Goal: Task Accomplishment & Management: Manage account settings

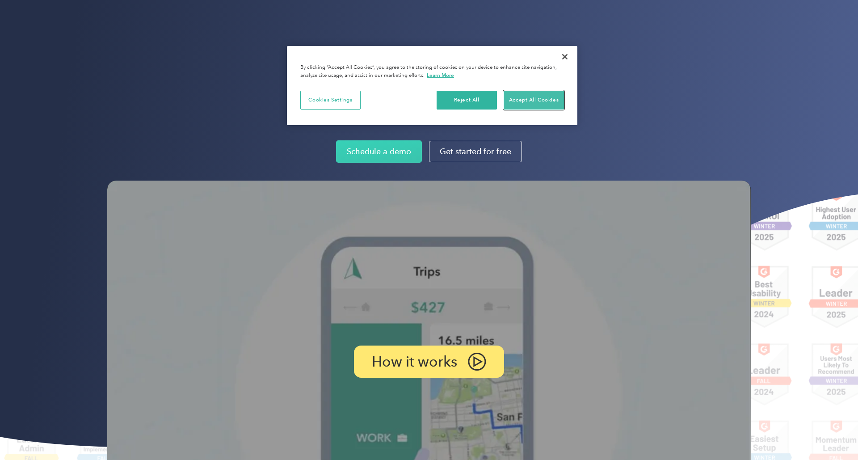
click at [552, 96] on button "Accept All Cookies" at bounding box center [534, 100] width 60 height 19
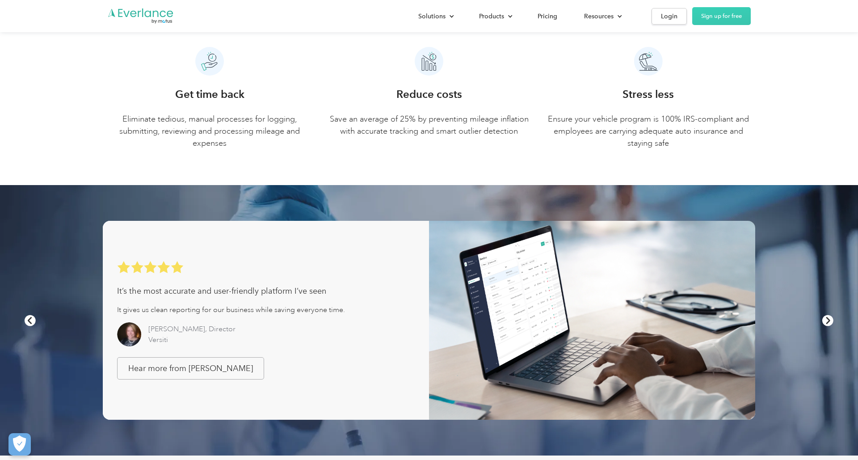
scroll to position [616, 0]
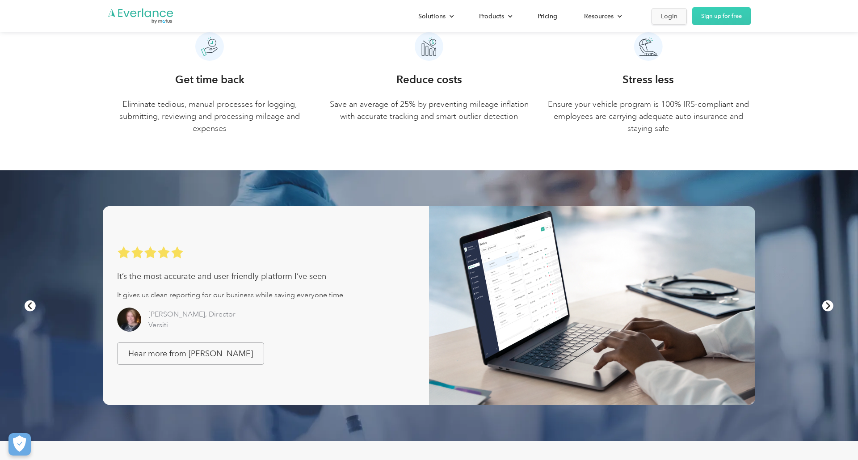
click at [660, 15] on link "Login" at bounding box center [668, 16] width 35 height 17
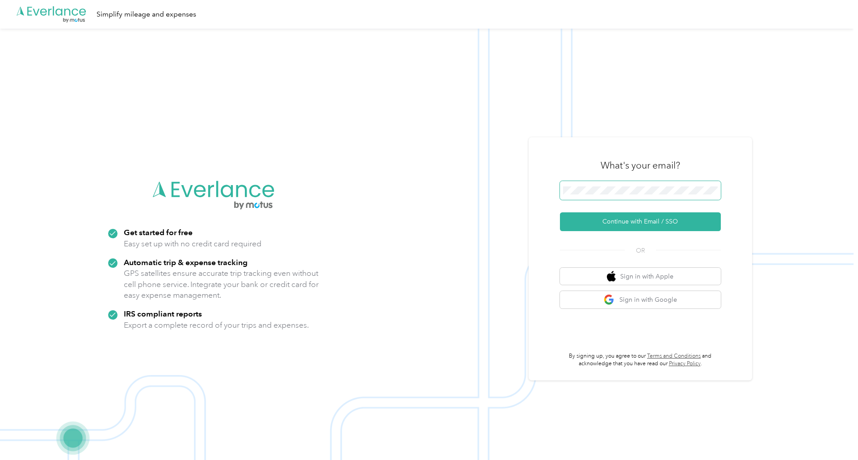
click at [560, 212] on button "Continue with Email / SSO" at bounding box center [640, 221] width 161 height 19
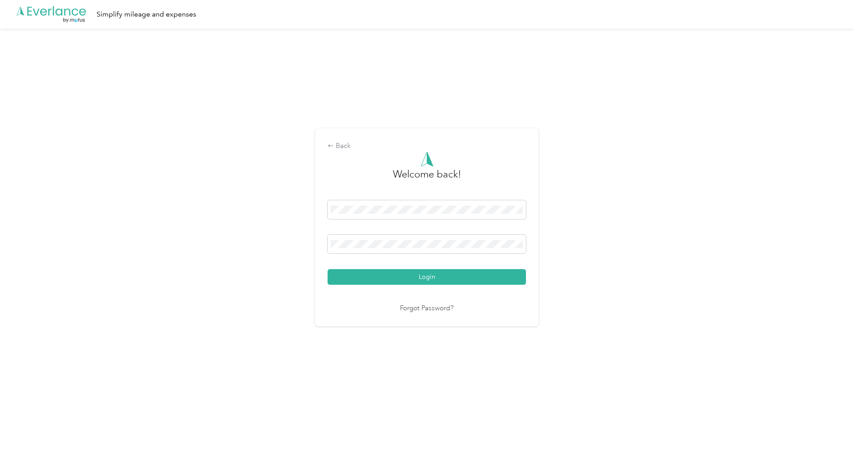
click at [328, 269] on button "Login" at bounding box center [427, 277] width 198 height 16
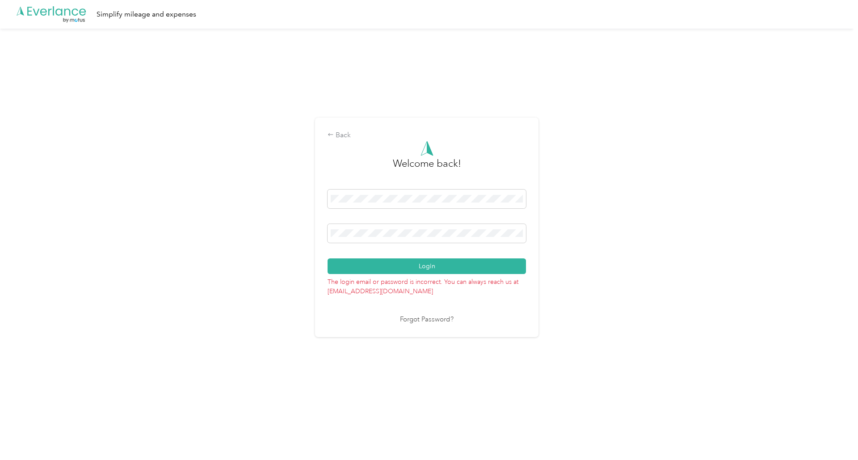
click at [328, 258] on button "Login" at bounding box center [427, 266] width 198 height 16
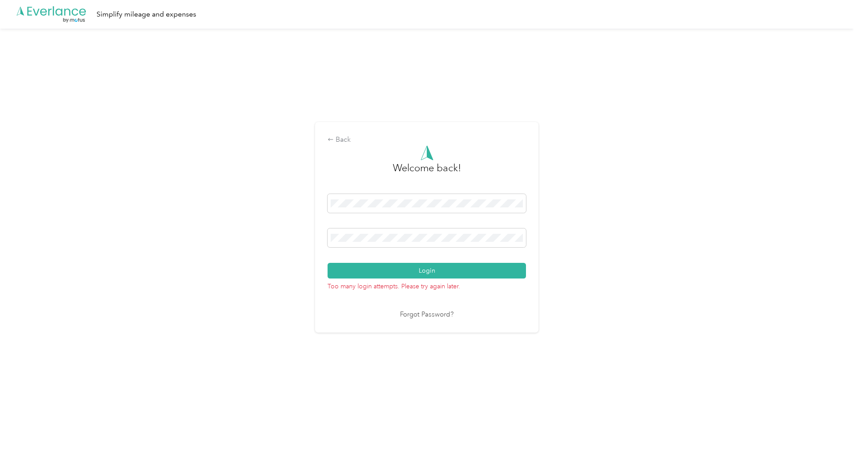
click at [328, 263] on button "Login" at bounding box center [427, 271] width 198 height 16
click at [448, 310] on link "Forgot Password?" at bounding box center [427, 315] width 54 height 10
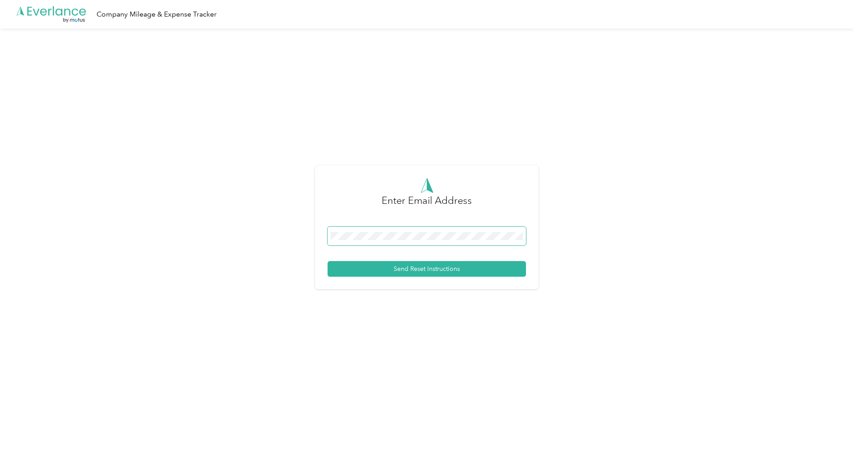
click at [328, 261] on button "Send Reset Instructions" at bounding box center [427, 269] width 198 height 16
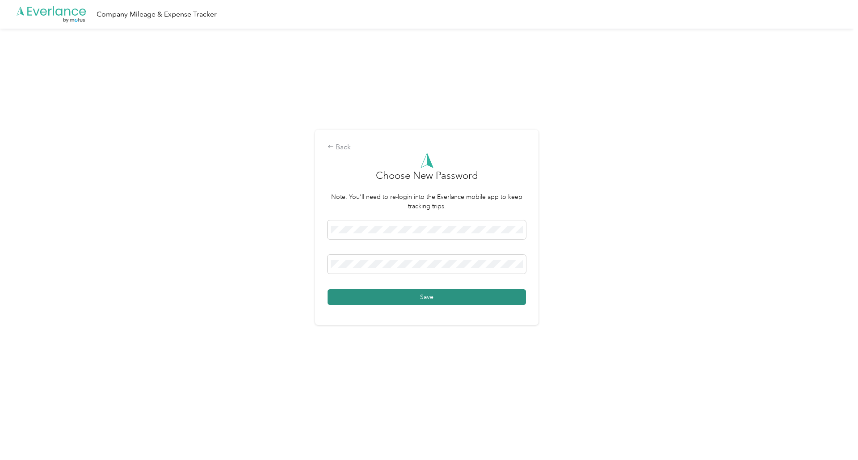
click at [431, 296] on button "Save" at bounding box center [427, 297] width 198 height 16
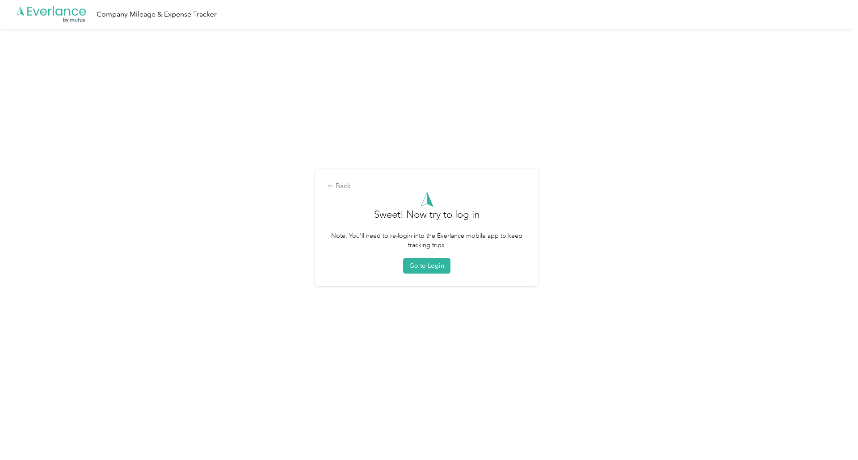
click at [411, 251] on form "Sweet! Now try to log in Note: You'll need to re-login into the Everlance mobil…" at bounding box center [427, 233] width 198 height 82
click at [414, 260] on button "Go to Login" at bounding box center [426, 266] width 47 height 16
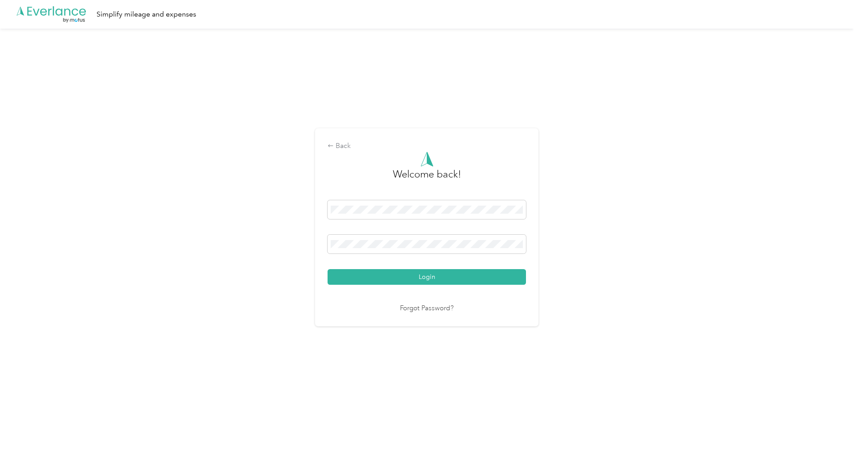
click at [406, 220] on div at bounding box center [427, 211] width 198 height 22
click at [328, 269] on button "Login" at bounding box center [427, 277] width 198 height 16
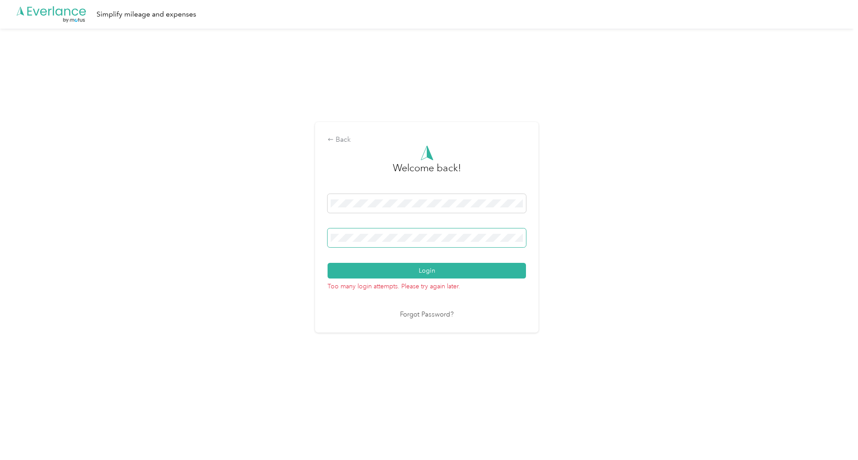
click at [328, 263] on button "Login" at bounding box center [427, 271] width 198 height 16
click at [445, 315] on link "Forgot Password?" at bounding box center [427, 315] width 54 height 10
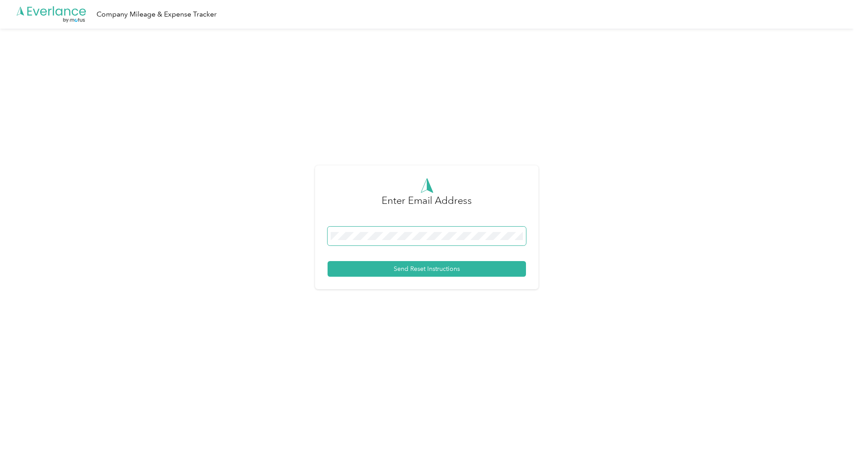
click at [328, 261] on button "Send Reset Instructions" at bounding box center [427, 269] width 198 height 16
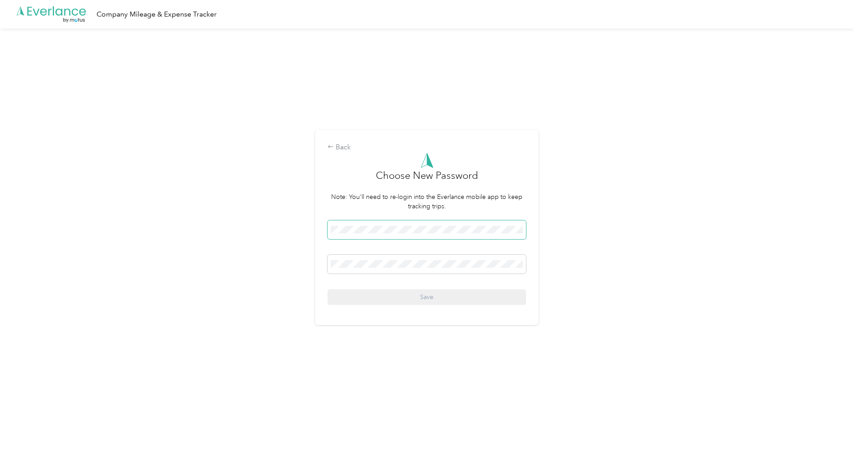
click at [378, 234] on span at bounding box center [427, 229] width 198 height 19
click at [385, 202] on p "Note: You'll need to re-login into the Everlance mobile app to keep tracking tr…" at bounding box center [427, 201] width 198 height 19
click at [404, 297] on button "Save" at bounding box center [427, 297] width 198 height 16
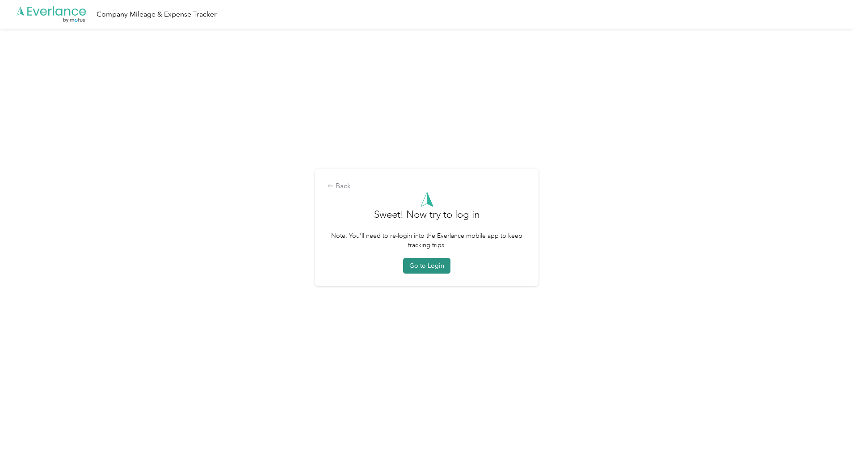
click at [422, 264] on button "Go to Login" at bounding box center [426, 266] width 47 height 16
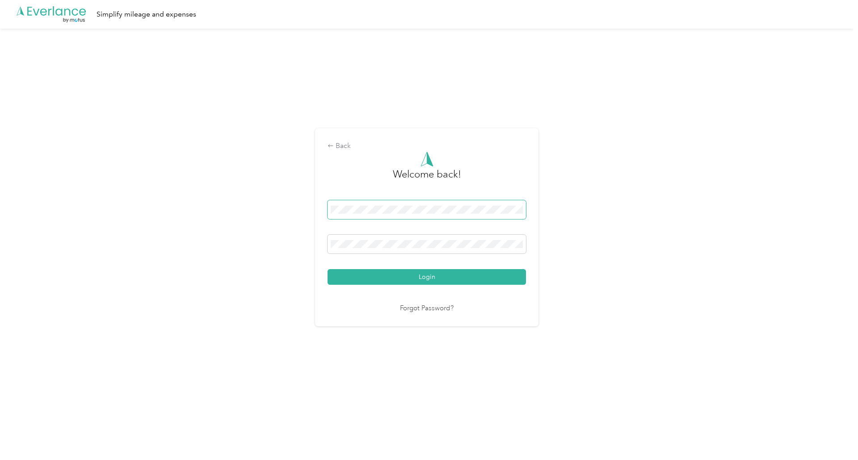
click at [328, 269] on button "Login" at bounding box center [427, 277] width 198 height 16
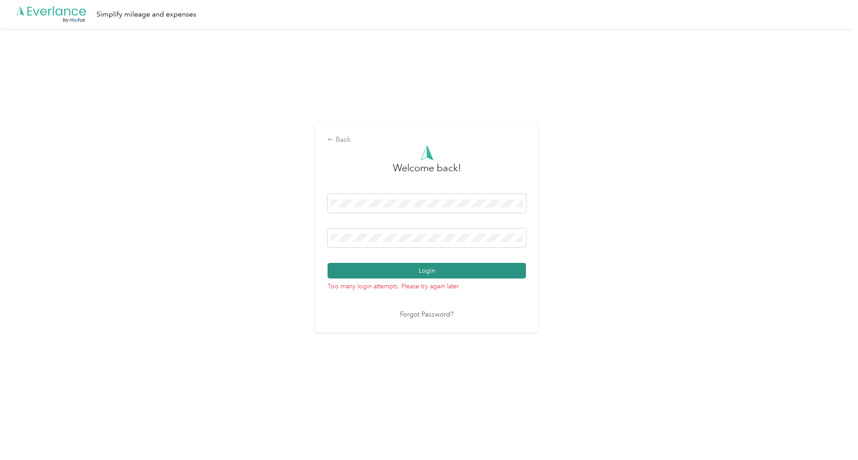
click at [467, 271] on button "Login" at bounding box center [427, 271] width 198 height 16
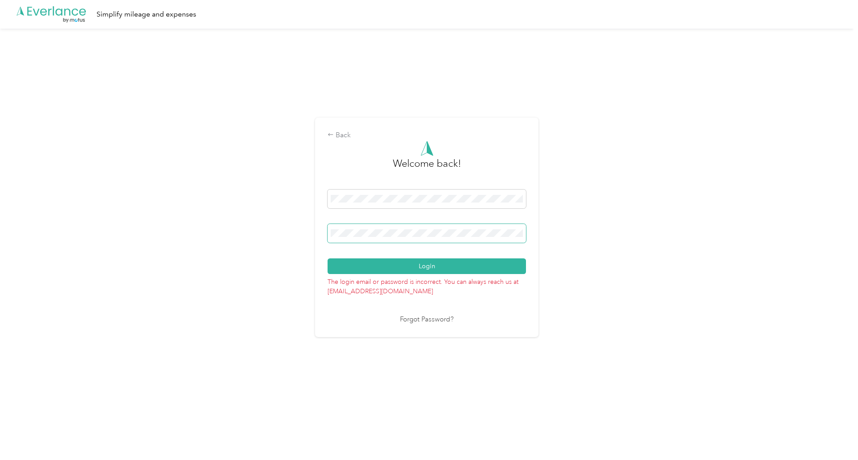
click at [328, 258] on button "Login" at bounding box center [427, 266] width 198 height 16
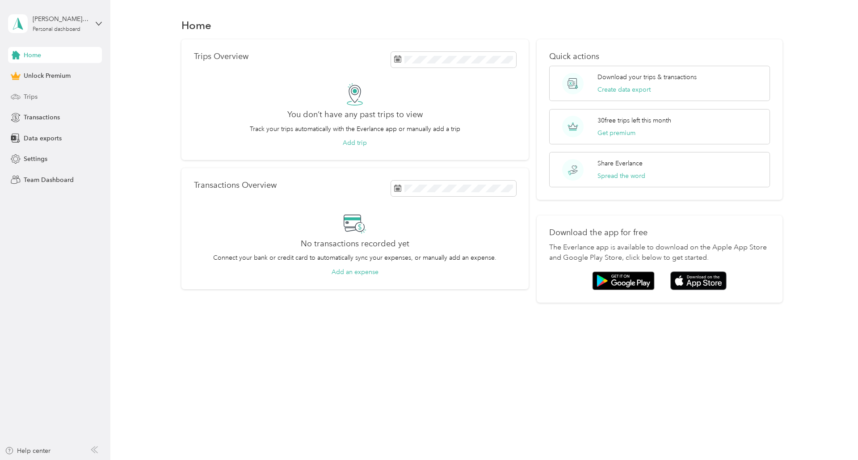
click at [29, 94] on span "Trips" at bounding box center [31, 96] width 14 height 9
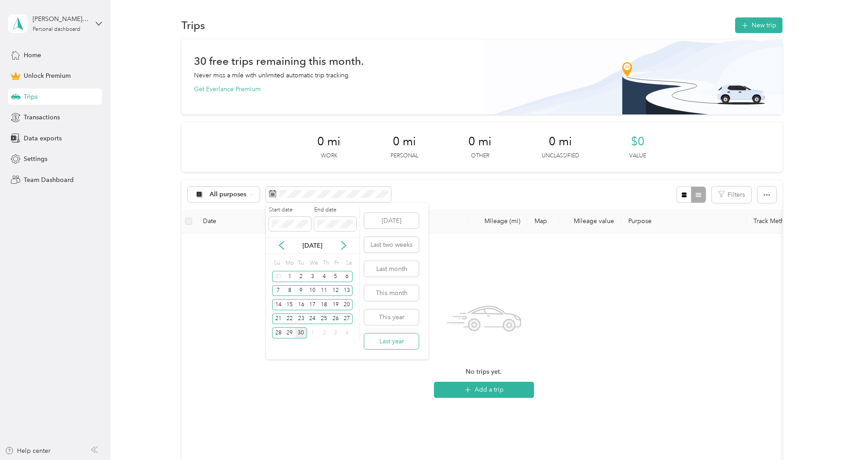
click at [388, 338] on button "Last year" at bounding box center [391, 341] width 55 height 16
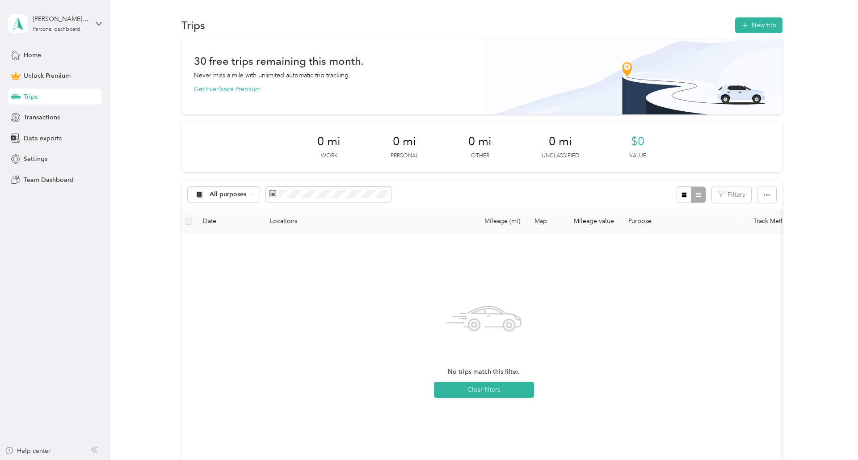
click at [438, 189] on div "All purposes Filters" at bounding box center [481, 194] width 601 height 29
click at [222, 194] on span "All purposes" at bounding box center [228, 194] width 37 height 6
click at [233, 225] on span "Unclassified" at bounding box center [231, 225] width 43 height 9
click at [501, 383] on button "Clear filters" at bounding box center [484, 390] width 100 height 16
click at [501, 383] on button "Add a trip" at bounding box center [484, 390] width 100 height 16
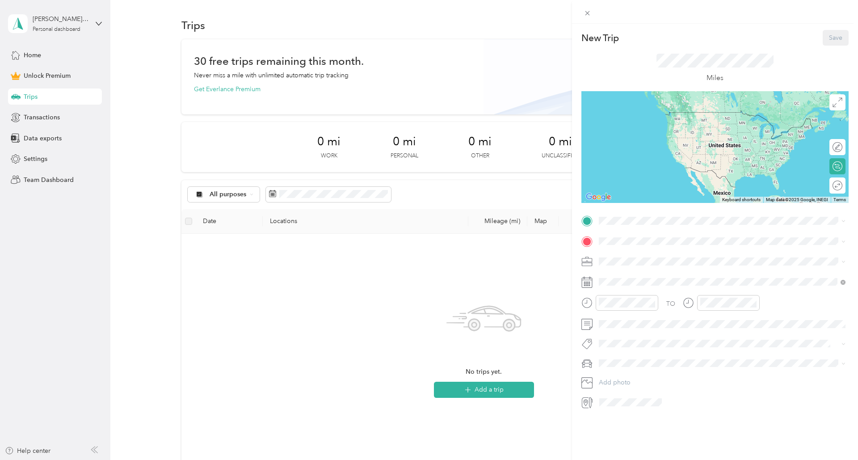
click at [98, 25] on div "New Trip Save This trip cannot be edited because it is either under review, app…" at bounding box center [429, 230] width 858 height 460
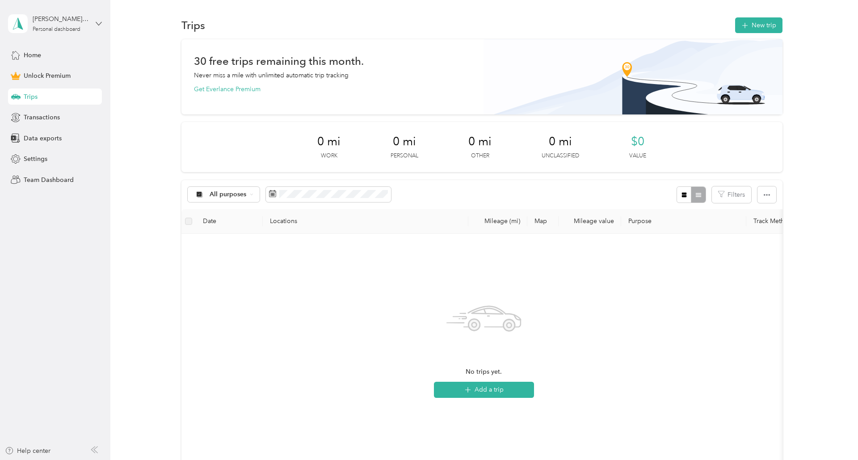
click at [97, 21] on icon at bounding box center [99, 24] width 6 height 6
click at [77, 74] on div "Log out" at bounding box center [152, 74] width 277 height 16
